Goal: Find specific page/section: Find specific page/section

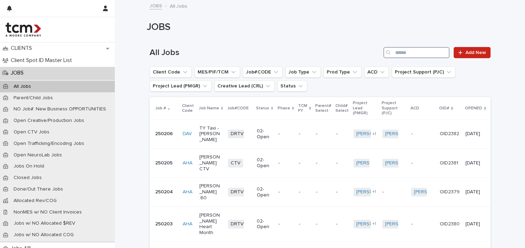
click at [429, 47] on input "Search" at bounding box center [417, 52] width 66 height 11
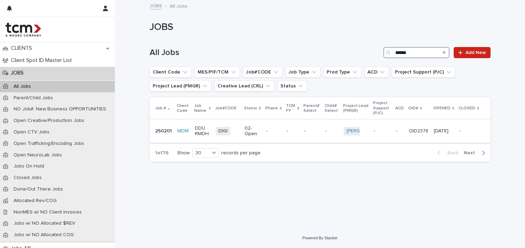
type input "******"
click at [197, 128] on p "DDU RMDH" at bounding box center [202, 131] width 15 height 12
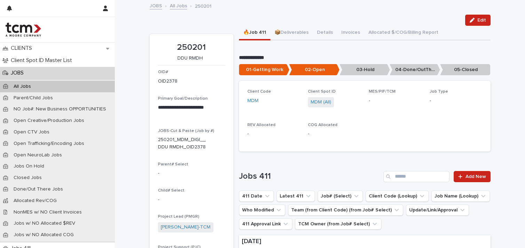
click at [462, 65] on p "05-Closed" at bounding box center [465, 69] width 50 height 11
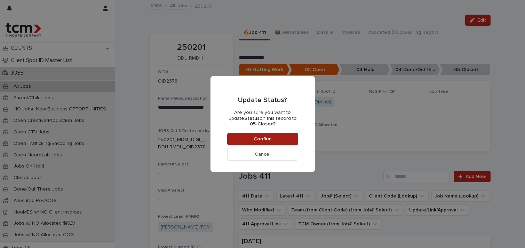
click at [232, 134] on button "Confirm" at bounding box center [262, 139] width 71 height 13
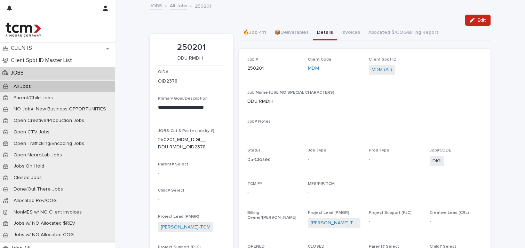
click at [322, 34] on button "Details" at bounding box center [325, 33] width 24 height 15
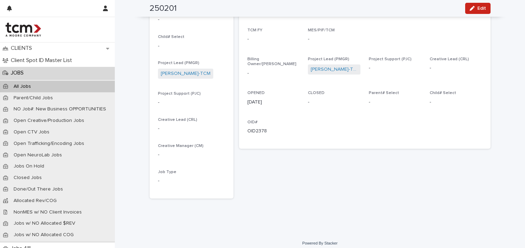
scroll to position [82, 0]
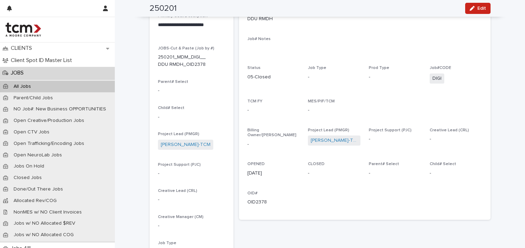
click at [488, 8] on div "250201 Edit" at bounding box center [320, 8] width 374 height 17
click at [485, 8] on button "Edit" at bounding box center [477, 8] width 25 height 11
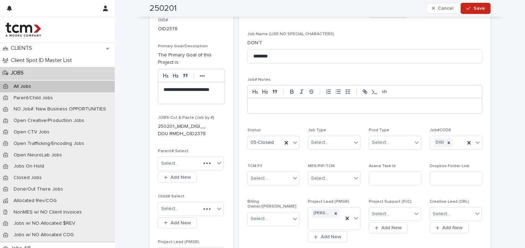
scroll to position [211, 0]
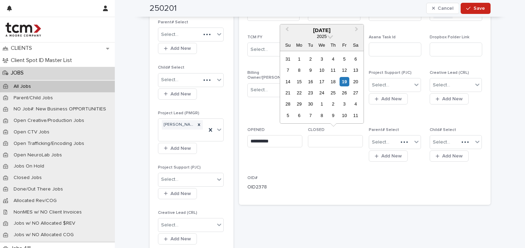
click at [326, 138] on input "text" at bounding box center [335, 141] width 55 height 12
click at [347, 82] on div "19" at bounding box center [344, 81] width 9 height 9
type input "**********"
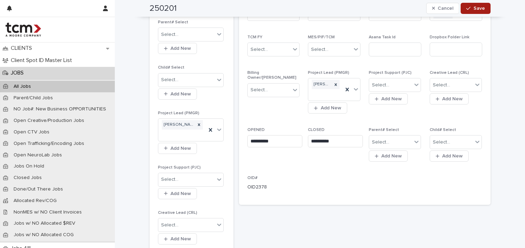
click at [469, 10] on div "button" at bounding box center [469, 8] width 7 height 5
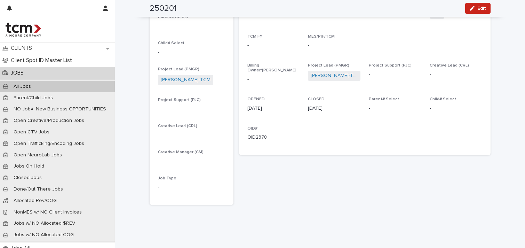
scroll to position [0, 0]
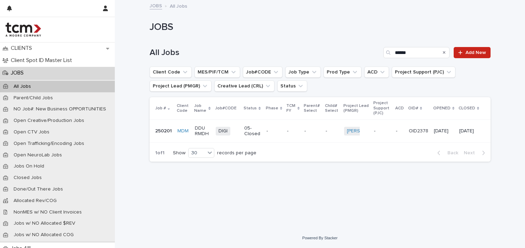
type input "*****"
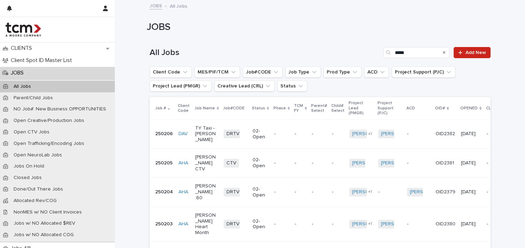
click at [54, 88] on div "All Jobs" at bounding box center [57, 86] width 115 height 11
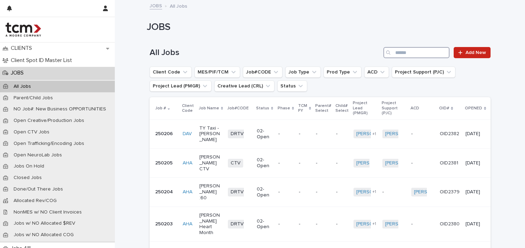
click at [411, 52] on input "Search" at bounding box center [417, 52] width 66 height 11
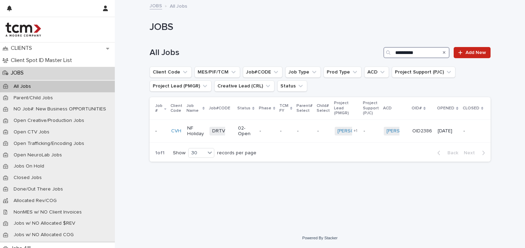
type input "**********"
click at [193, 133] on p "NF Holiday" at bounding box center [195, 131] width 17 height 12
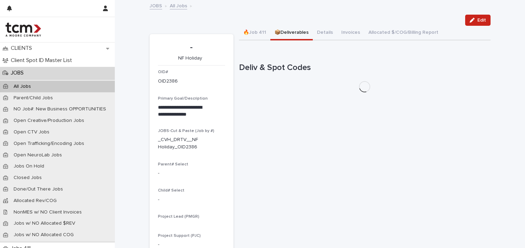
click at [280, 36] on button "📦Deliverables" at bounding box center [291, 33] width 42 height 15
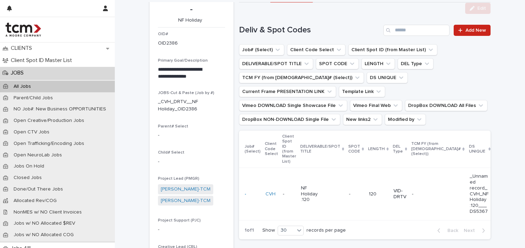
scroll to position [39, 0]
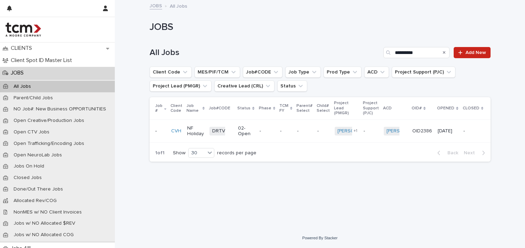
click at [446, 52] on icon "Search" at bounding box center [444, 53] width 3 height 3
click at [418, 49] on input "Search" at bounding box center [417, 52] width 66 height 11
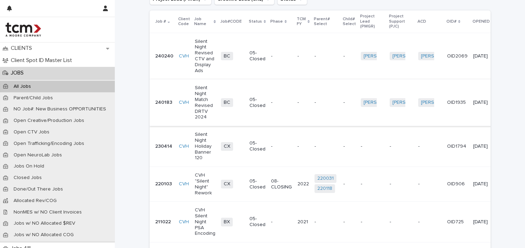
scroll to position [185, 0]
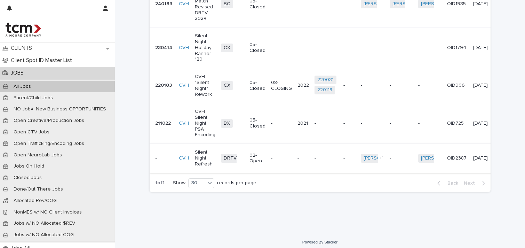
type input "**********"
click at [200, 149] on p "Silent Night Refresh" at bounding box center [205, 157] width 21 height 17
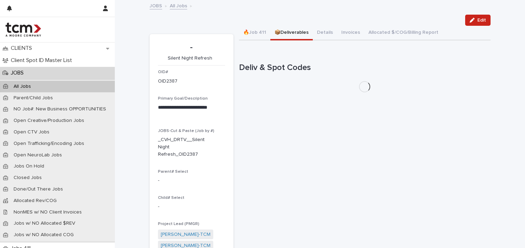
click at [295, 27] on button "📦Deliverables" at bounding box center [291, 33] width 42 height 15
